Goal: Task Accomplishment & Management: Manage account settings

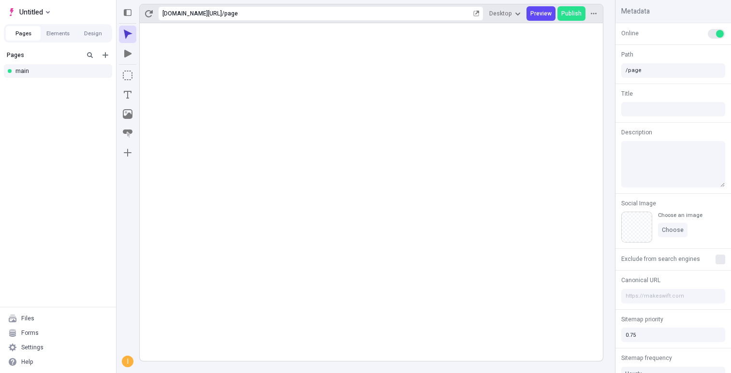
click at [181, 142] on rect at bounding box center [371, 192] width 463 height 338
click at [49, 10] on icon "Select site" at bounding box center [48, 12] width 4 height 4
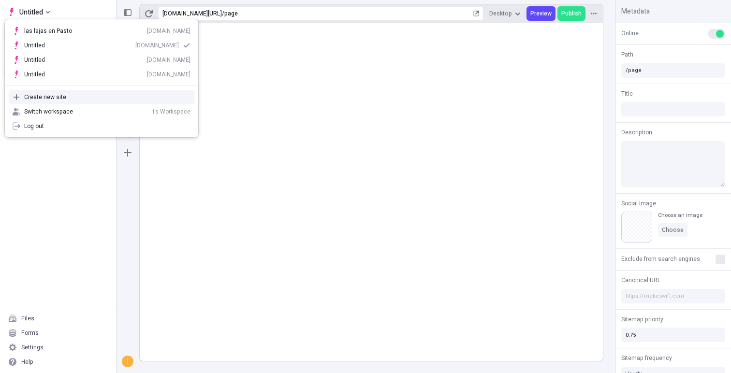
click at [45, 100] on div "Create new site" at bounding box center [107, 97] width 166 height 8
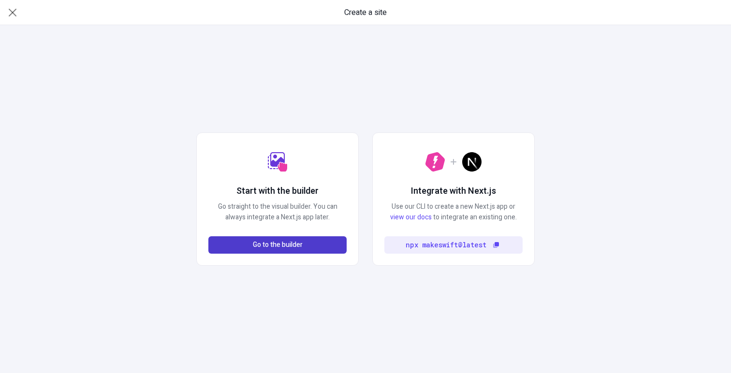
click at [242, 238] on button "Go to the builder" at bounding box center [277, 244] width 138 height 17
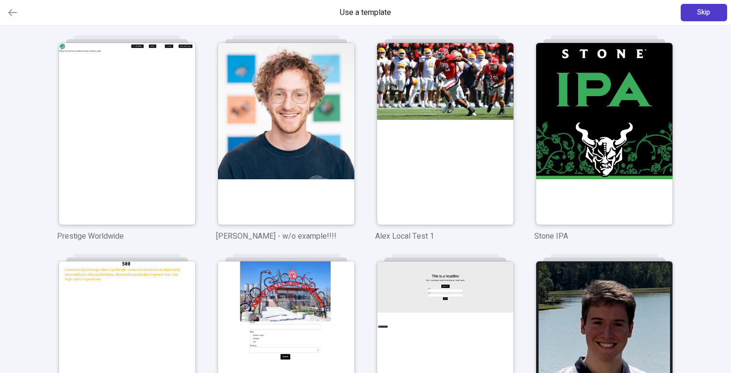
click at [698, 14] on span "Skip" at bounding box center [703, 12] width 13 height 11
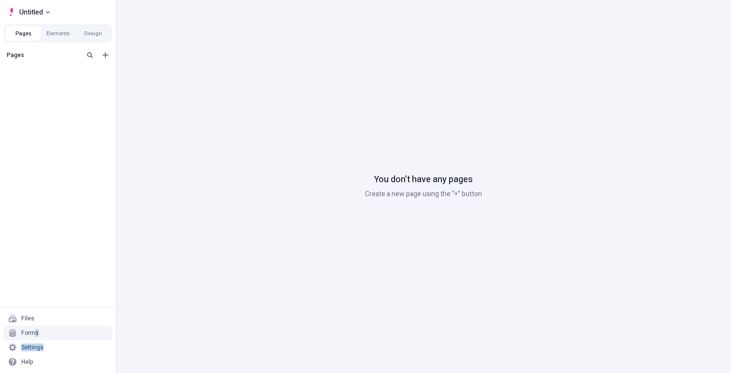
drag, startPoint x: 33, startPoint y: 331, endPoint x: 43, endPoint y: 350, distance: 21.6
click at [43, 350] on div "Files Forms Settings Help" at bounding box center [58, 340] width 116 height 66
click at [42, 348] on div "Settings" at bounding box center [32, 348] width 22 height 8
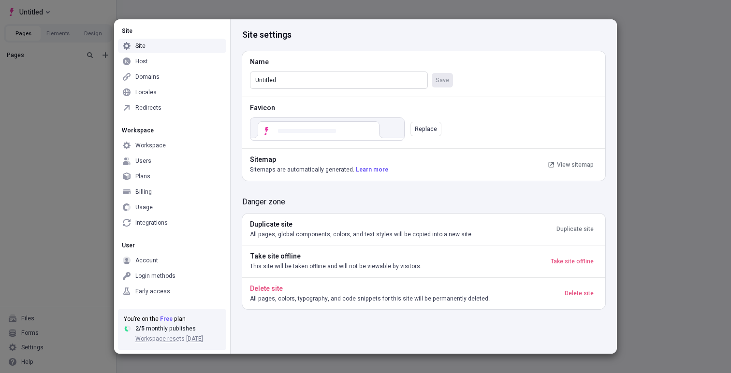
click at [298, 79] on input "Untitled" at bounding box center [339, 80] width 178 height 17
click at [280, 80] on input "Untitled" at bounding box center [339, 80] width 178 height 17
click at [279, 80] on input "Untitled" at bounding box center [339, 80] width 178 height 17
type input "Untitledmiss"
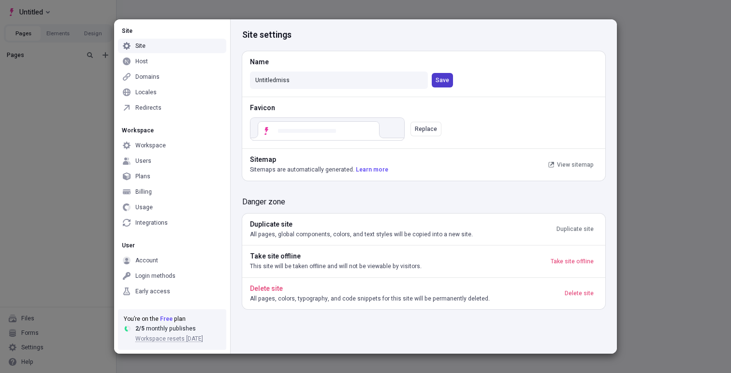
click at [443, 83] on span "Save" at bounding box center [442, 80] width 14 height 8
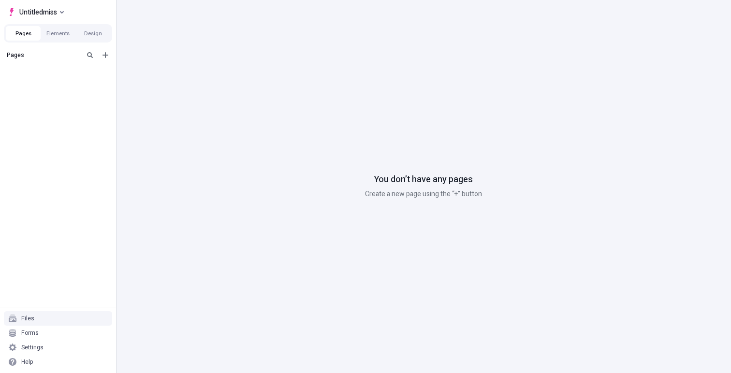
click at [31, 314] on div "Files" at bounding box center [58, 318] width 108 height 14
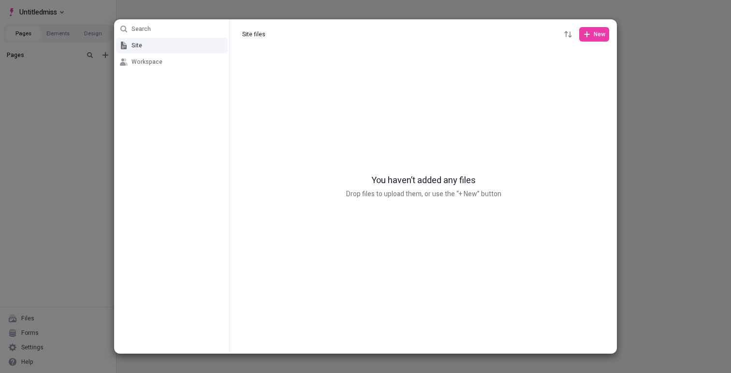
click at [60, 252] on div "Search Site Workspace Site files Site files New You haven’t added any files Dro…" at bounding box center [365, 186] width 731 height 373
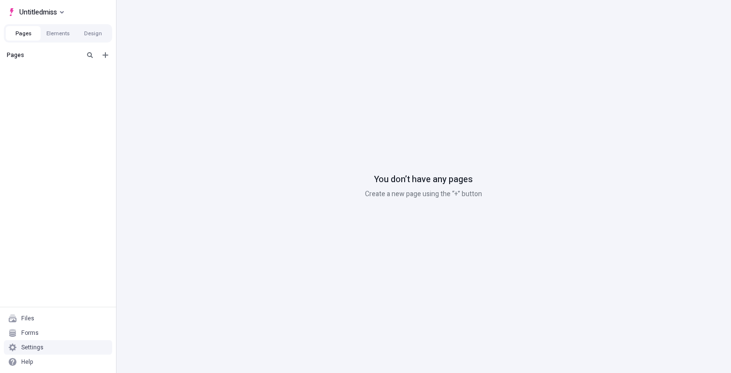
click at [41, 349] on div "Settings" at bounding box center [32, 348] width 22 height 8
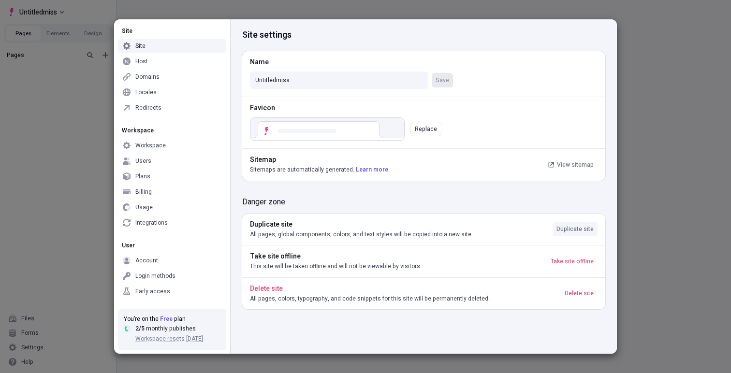
click at [568, 230] on span "Duplicate site" at bounding box center [574, 229] width 37 height 8
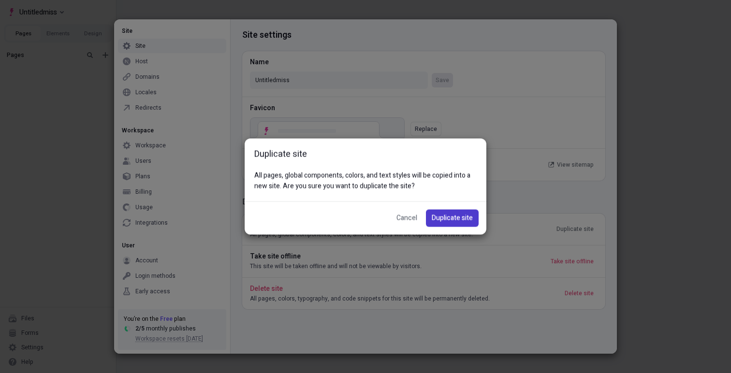
click at [459, 218] on span "Duplicate site" at bounding box center [451, 218] width 41 height 11
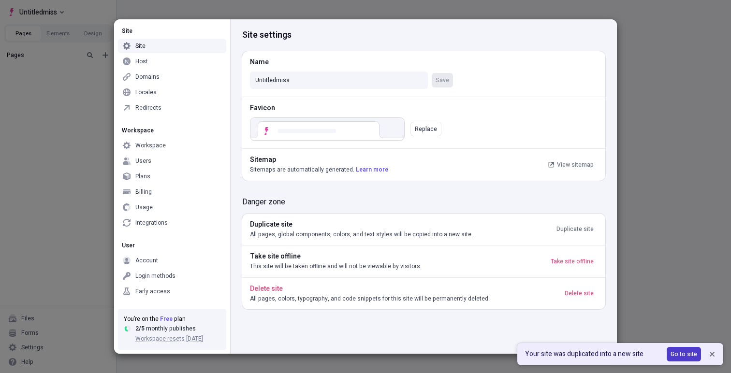
click at [679, 354] on div "Go to site" at bounding box center [683, 354] width 27 height 6
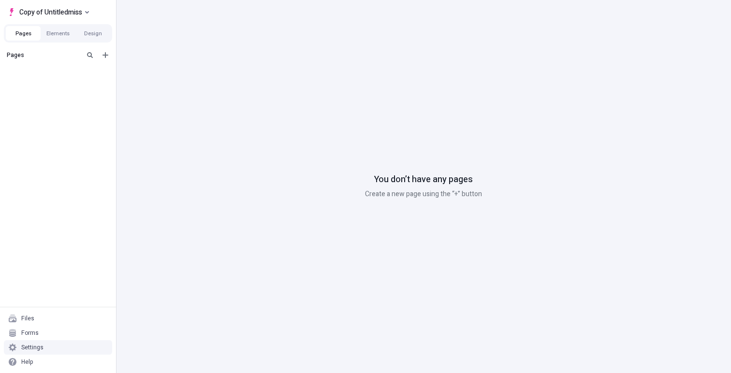
click at [27, 343] on div "Settings" at bounding box center [58, 347] width 108 height 14
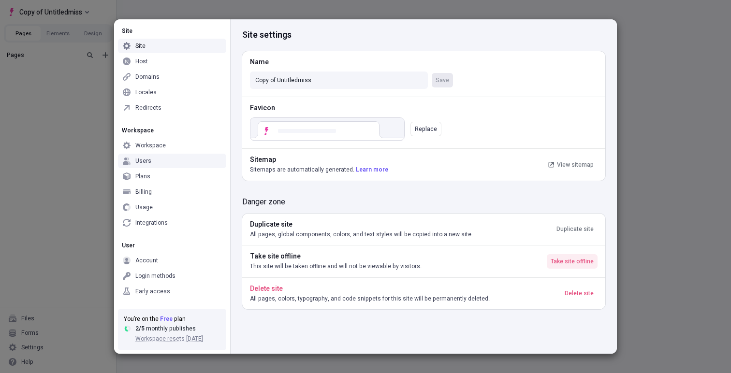
click at [582, 261] on span "Take site offline" at bounding box center [571, 262] width 43 height 8
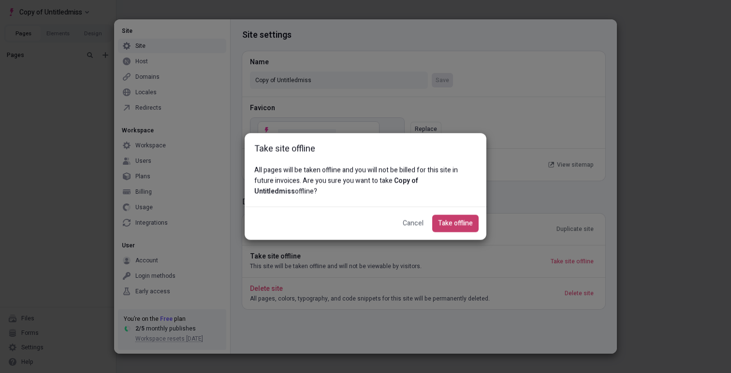
click at [449, 220] on span "Take offline" at bounding box center [455, 223] width 35 height 11
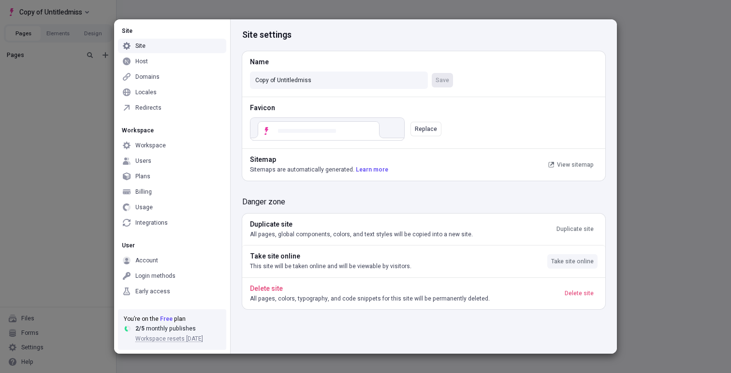
click at [561, 262] on span "Take site online" at bounding box center [572, 262] width 43 height 8
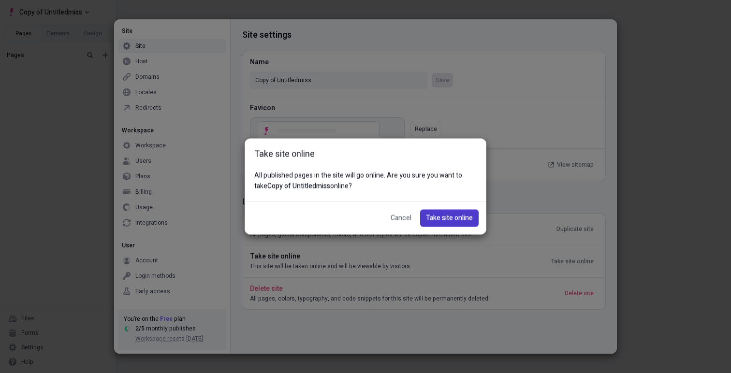
click at [445, 220] on span "Take site online" at bounding box center [449, 218] width 47 height 11
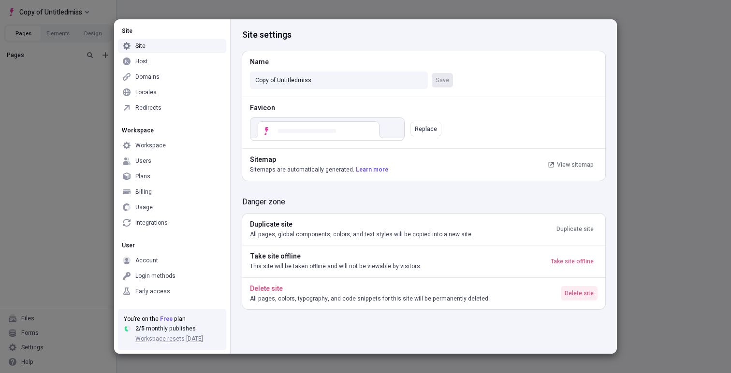
click at [581, 290] on span "Delete site" at bounding box center [578, 293] width 29 height 8
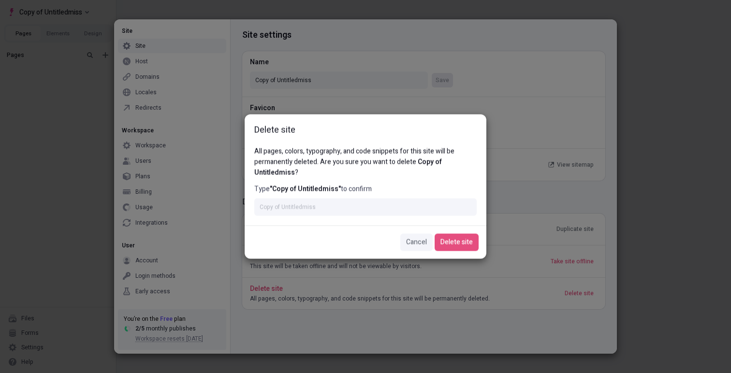
click at [407, 241] on span "Cancel" at bounding box center [416, 242] width 21 height 11
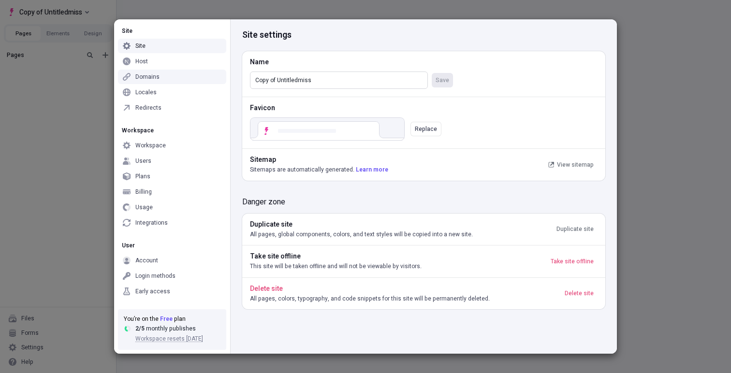
click at [297, 84] on input "Copy of Untitledmiss" at bounding box center [339, 80] width 178 height 17
click at [296, 84] on input "Copy of Untitledmiss" at bounding box center [339, 80] width 178 height 17
click at [569, 298] on button "Delete site" at bounding box center [579, 293] width 37 height 14
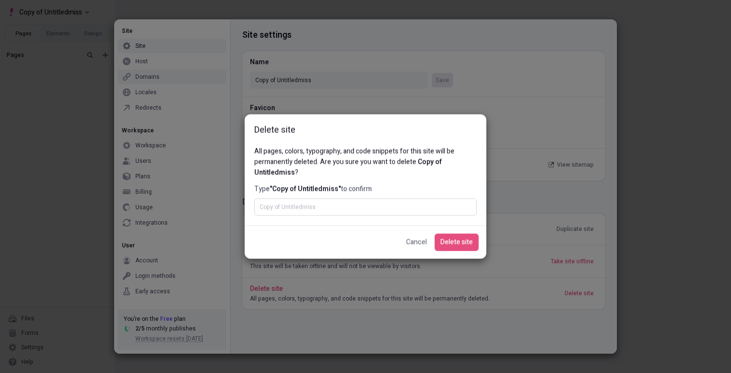
click at [333, 210] on input "Type "Copy of Untitledmiss" to confirm" at bounding box center [365, 207] width 222 height 17
paste input "Copy of Untitledmiss"
type input "Copy of Untitledmiss"
click at [443, 242] on span "Delete site" at bounding box center [456, 242] width 32 height 11
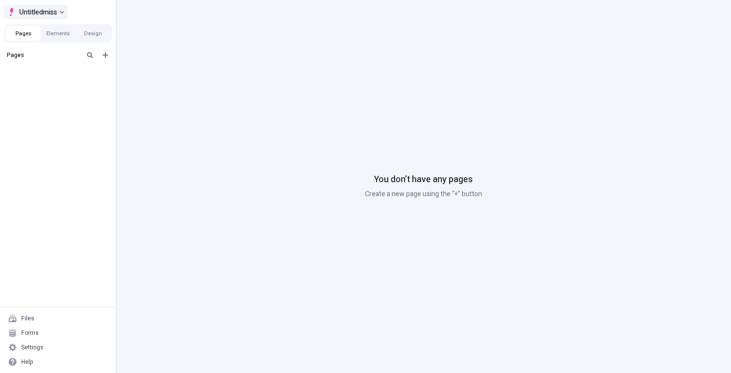
click at [66, 9] on button "Untitledmiss" at bounding box center [36, 12] width 64 height 14
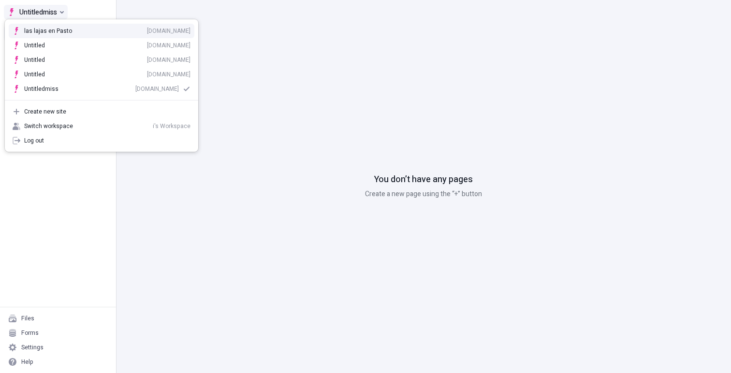
click at [66, 9] on button "Untitledmiss" at bounding box center [36, 12] width 64 height 14
